Goal: Transaction & Acquisition: Obtain resource

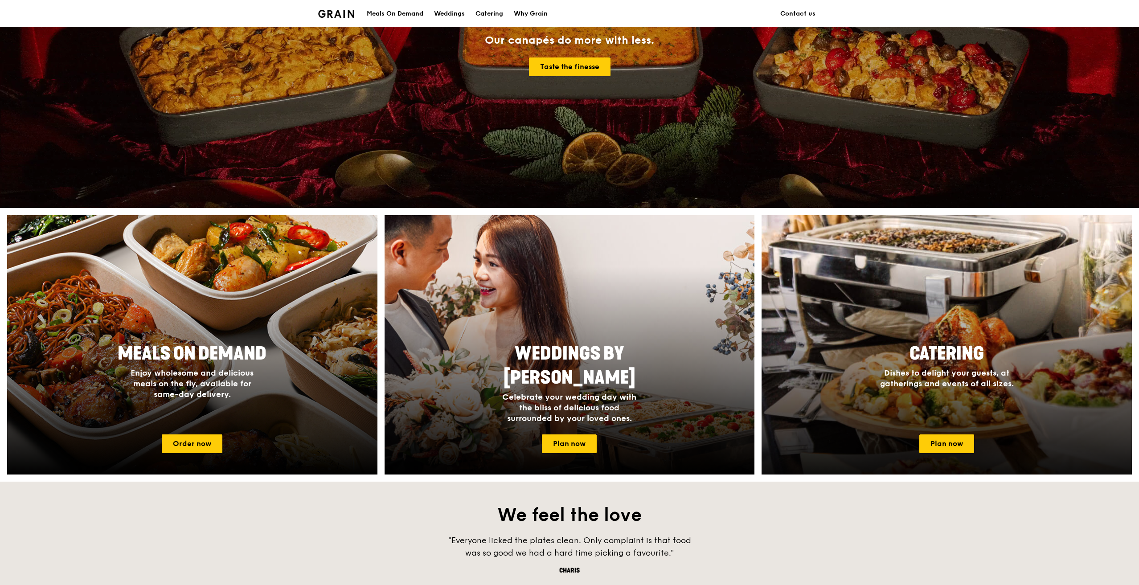
click at [973, 422] on div "Catering Dishes to delight your guests, at gatherings and events of all sizes." at bounding box center [946, 382] width 370 height 89
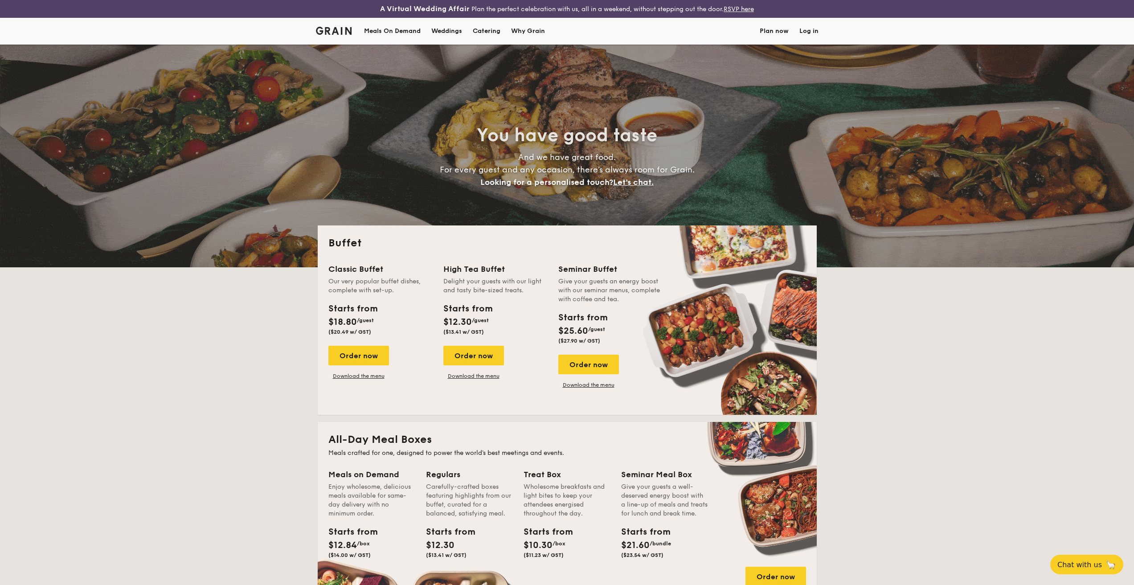
select select
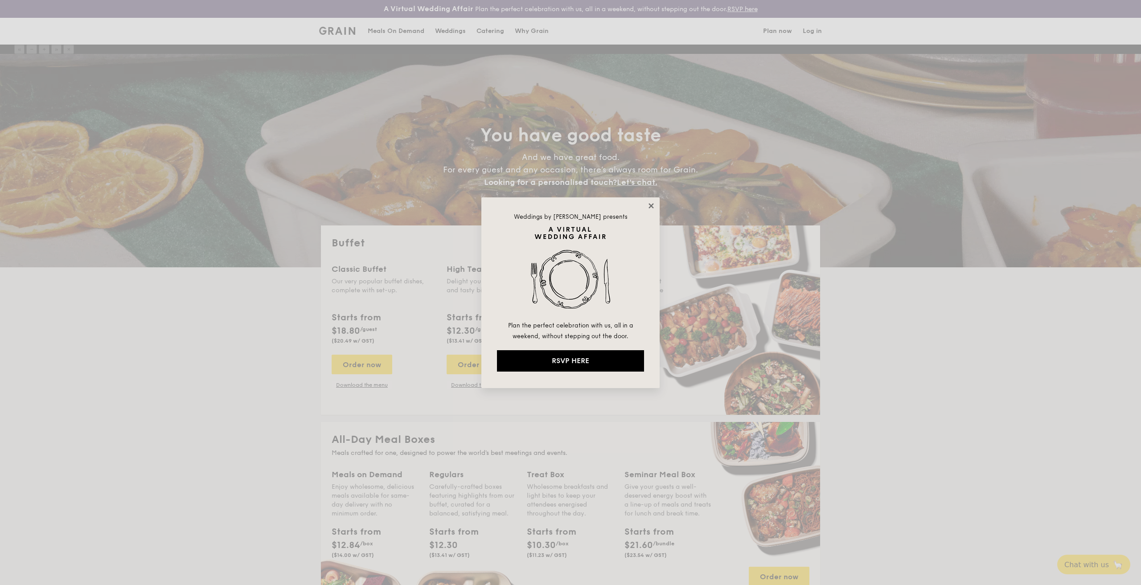
click at [650, 206] on icon at bounding box center [651, 206] width 8 height 8
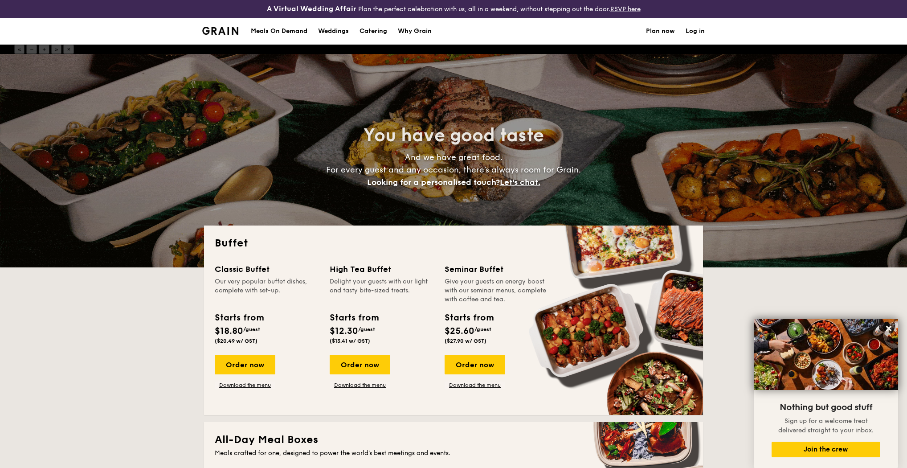
scroll to position [237, 0]
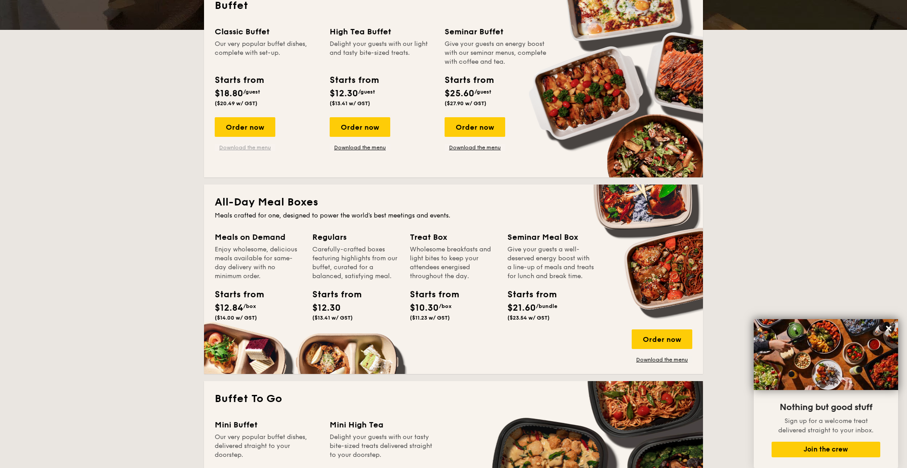
click at [262, 146] on link "Download the menu" at bounding box center [245, 147] width 61 height 7
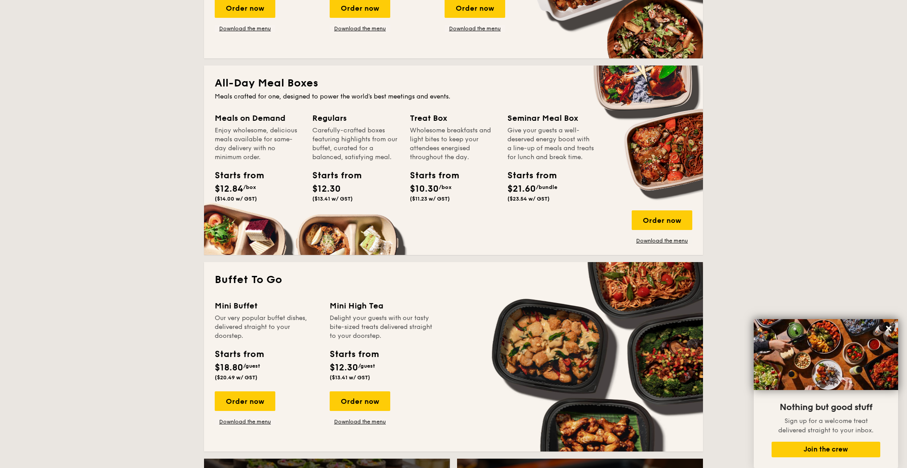
scroll to position [475, 0]
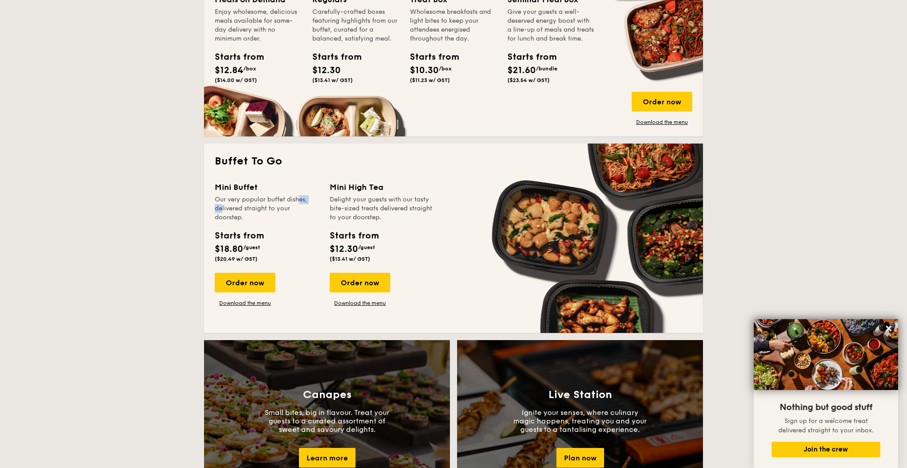
drag, startPoint x: 282, startPoint y: 200, endPoint x: 297, endPoint y: 200, distance: 15.1
click at [296, 200] on div "Our very popular buffet dishes, delivered straight to your doorstep." at bounding box center [267, 208] width 104 height 27
click at [297, 200] on div "Our very popular buffet dishes, delivered straight to your doorstep." at bounding box center [267, 208] width 104 height 27
click at [250, 303] on link "Download the menu" at bounding box center [245, 302] width 61 height 7
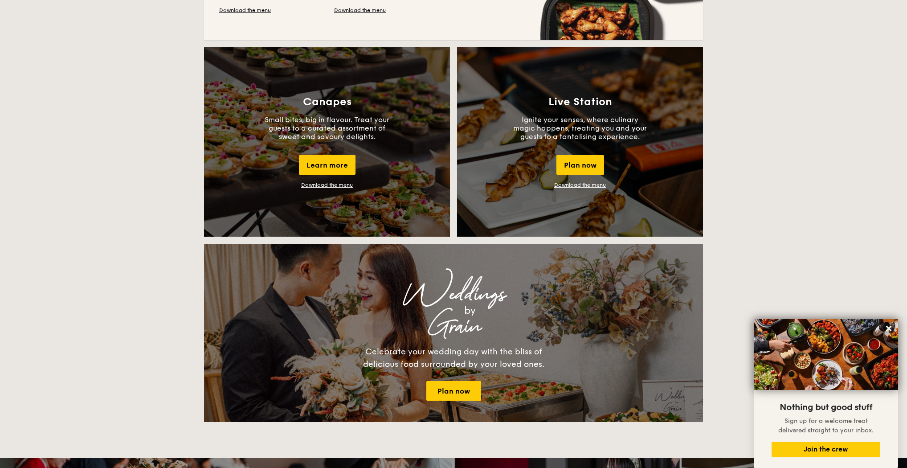
scroll to position [713, 0]
